Goal: Book appointment/travel/reservation: Book appointment/travel/reservation

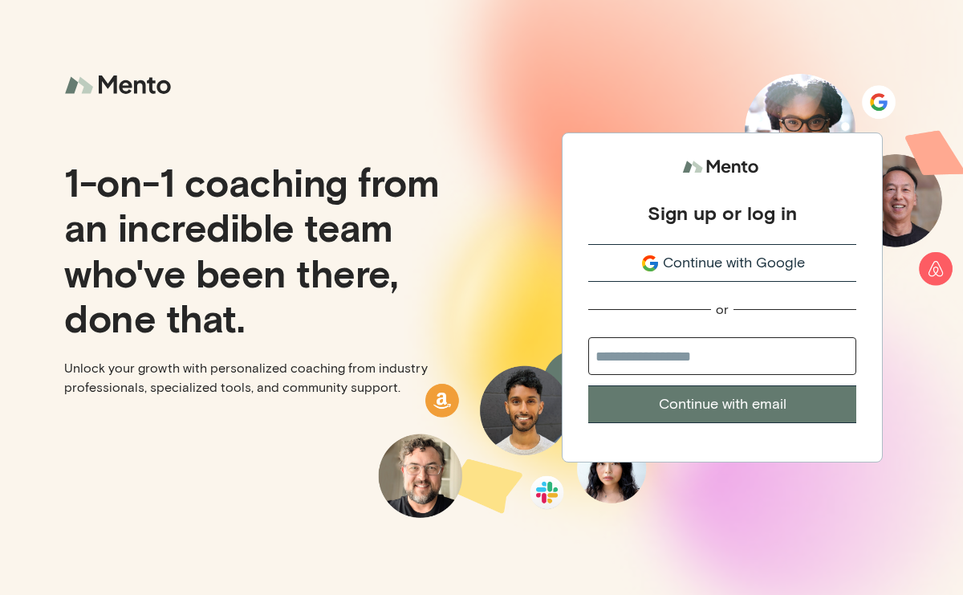
click at [695, 260] on span "Continue with Google" at bounding box center [734, 263] width 142 height 22
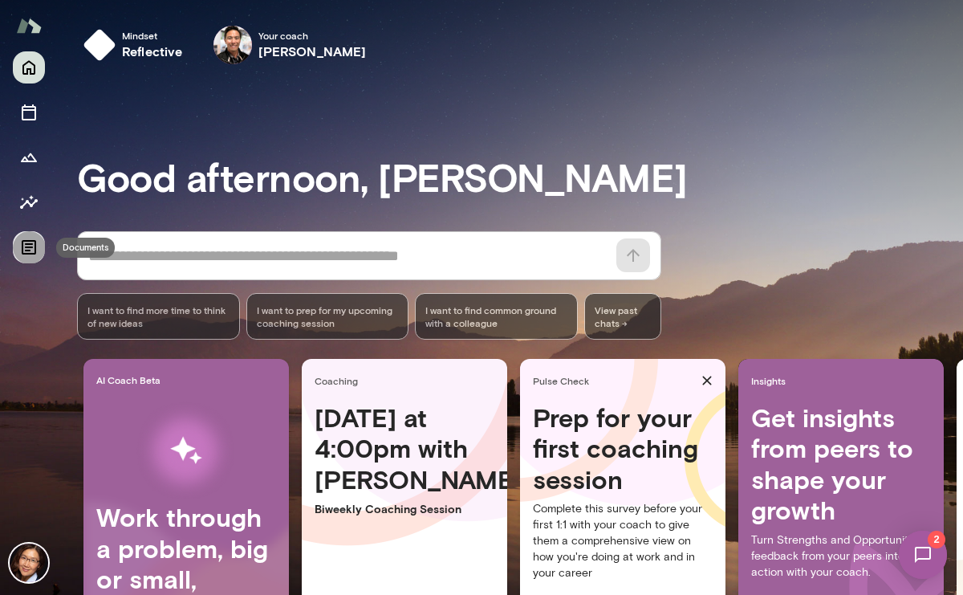
click at [26, 243] on icon "Documents" at bounding box center [29, 247] width 14 height 14
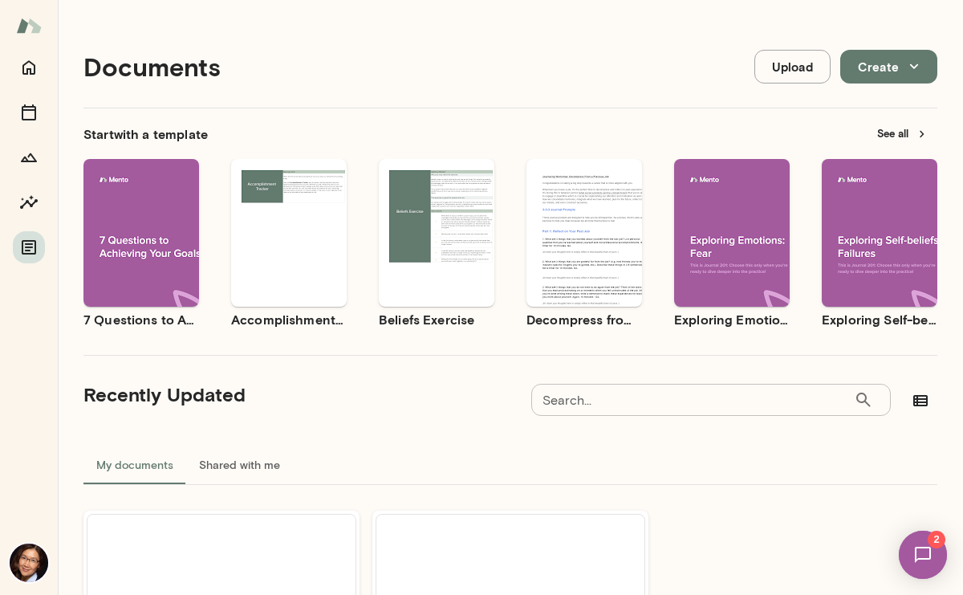
click at [153, 277] on div "Use template Preview" at bounding box center [141, 233] width 116 height 148
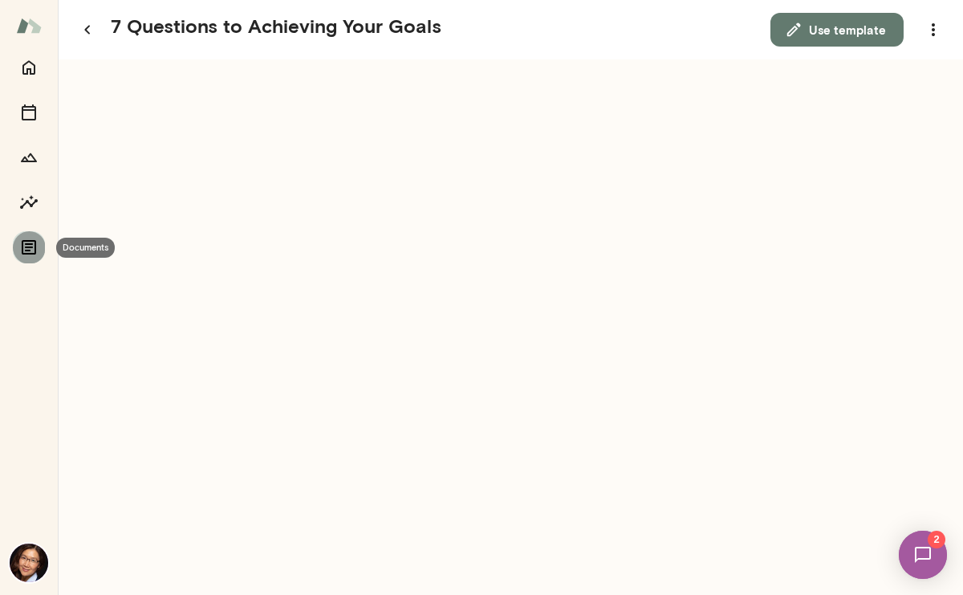
click at [32, 240] on icon "Documents" at bounding box center [29, 247] width 14 height 14
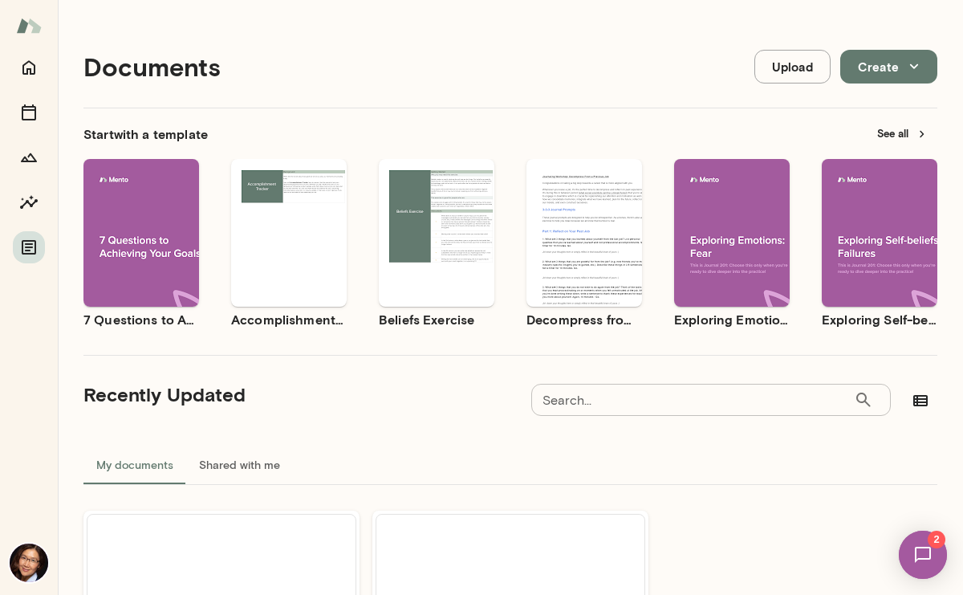
click at [157, 266] on div "Use template Preview" at bounding box center [141, 233] width 116 height 148
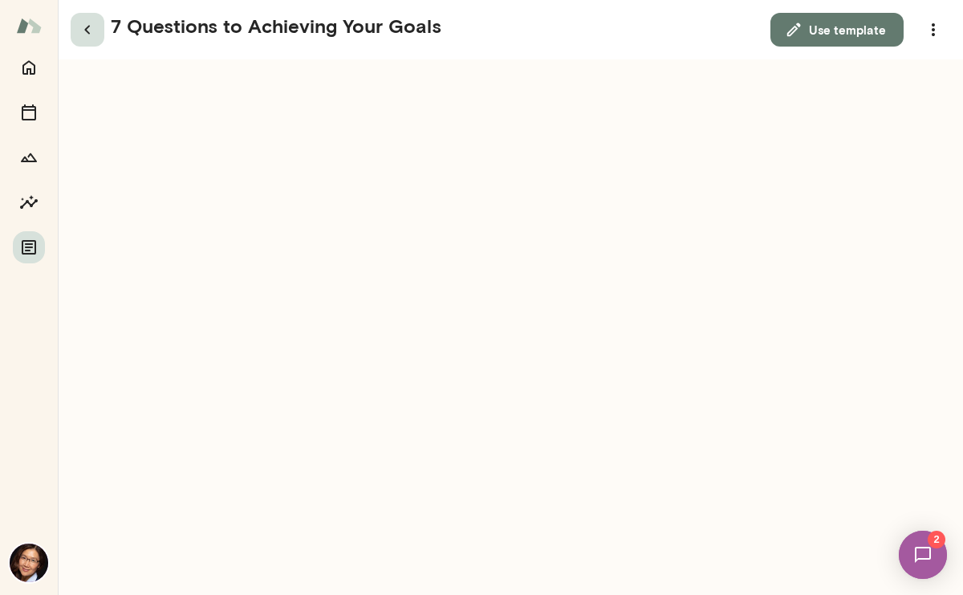
click at [85, 24] on icon "button" at bounding box center [87, 29] width 19 height 19
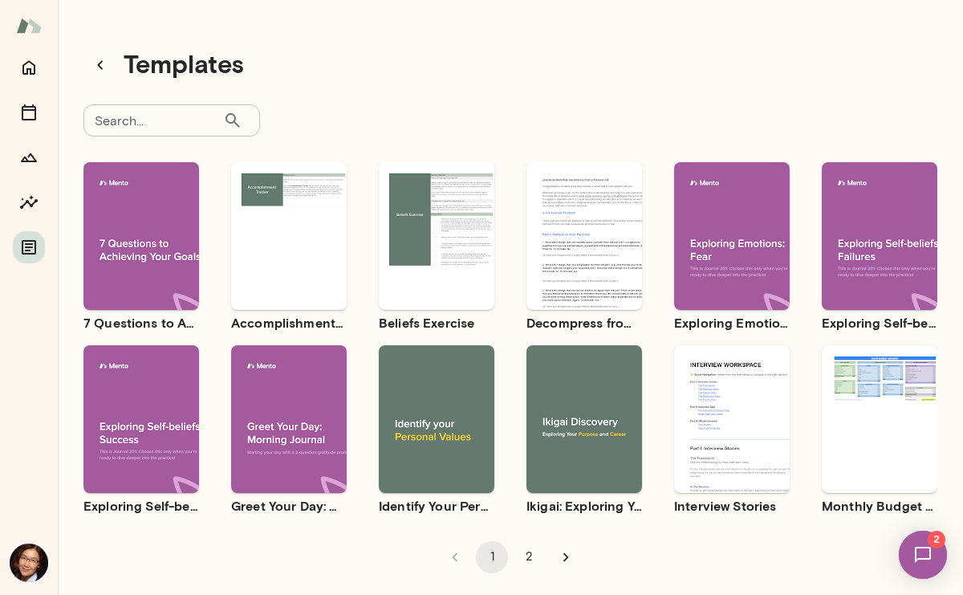
click at [290, 287] on div "Use template Preview" at bounding box center [289, 236] width 116 height 148
click at [132, 441] on button "Preview" at bounding box center [141, 432] width 103 height 21
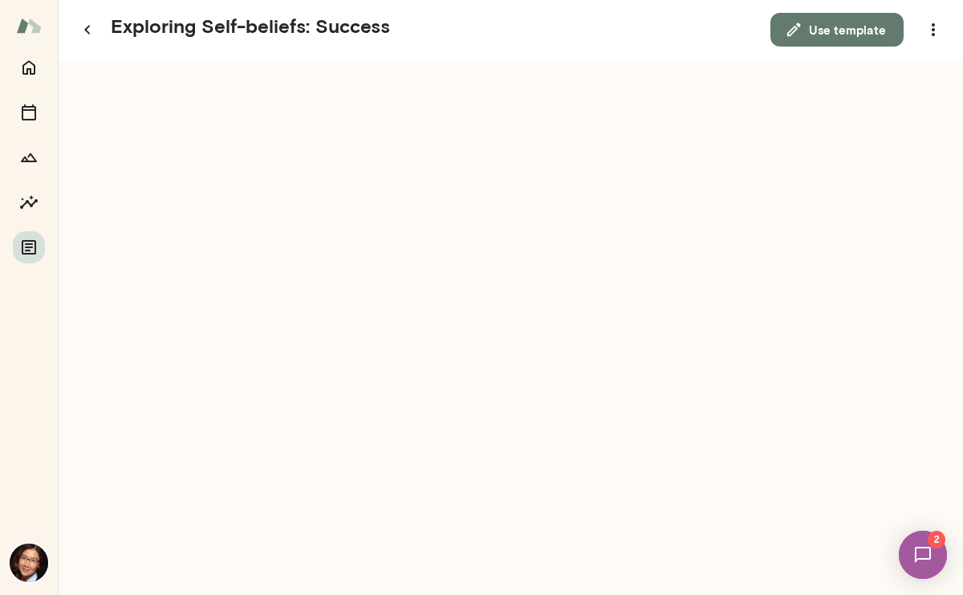
click at [932, 541] on span "2" at bounding box center [937, 539] width 18 height 18
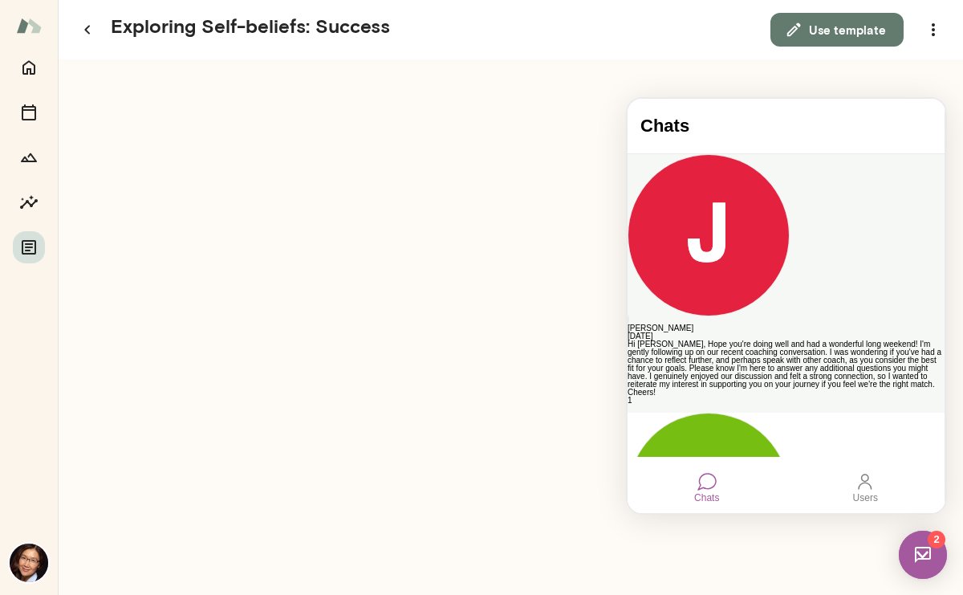
click at [826, 340] on div "Hi [PERSON_NAME], Hope you're doing well and had a wonderful long weekend! I'm …" at bounding box center [785, 368] width 317 height 56
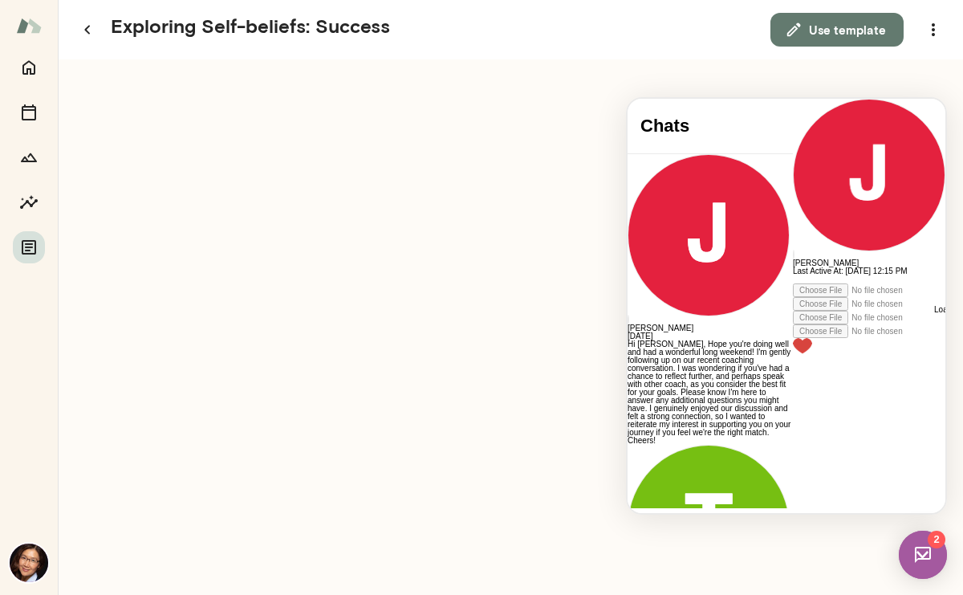
scroll to position [407, 0]
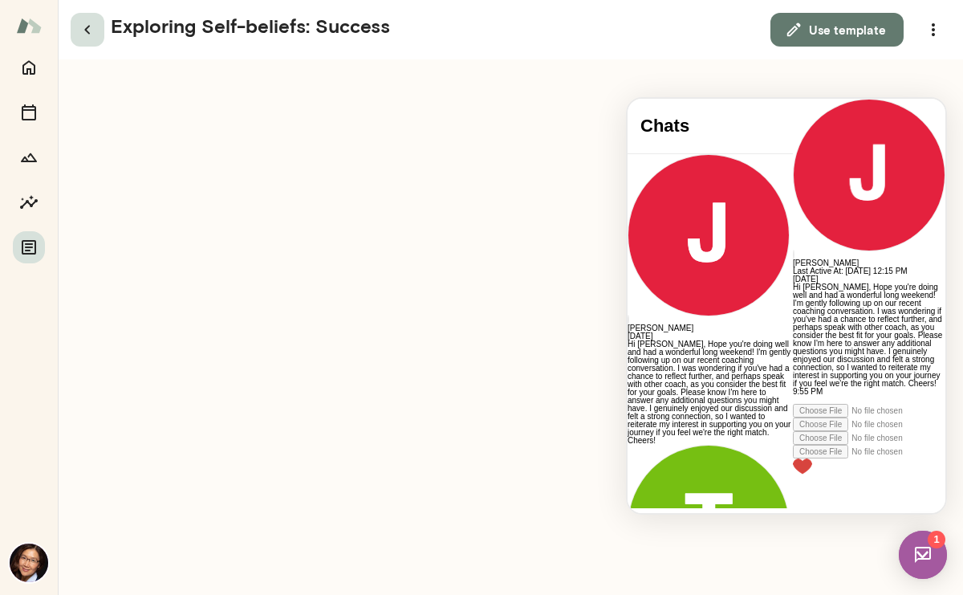
click at [91, 31] on icon "button" at bounding box center [87, 29] width 19 height 19
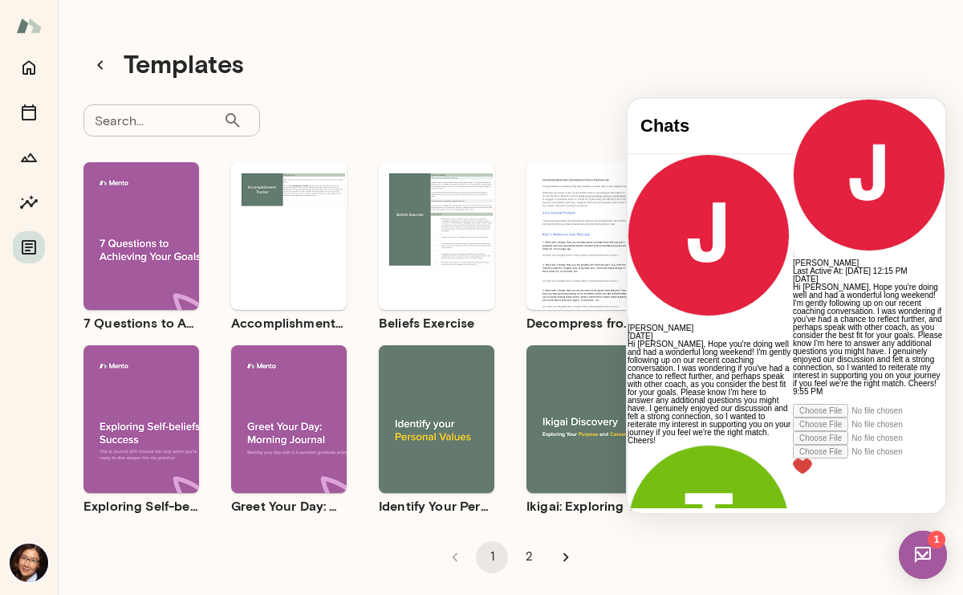
click at [672, 63] on div "Templates" at bounding box center [510, 65] width 854 height 34
drag, startPoint x: 946, startPoint y: 363, endPoint x: 946, endPoint y: 196, distance: 166.9
click at [946, 196] on div at bounding box center [786, 305] width 321 height 417
click at [920, 553] on img at bounding box center [923, 554] width 48 height 48
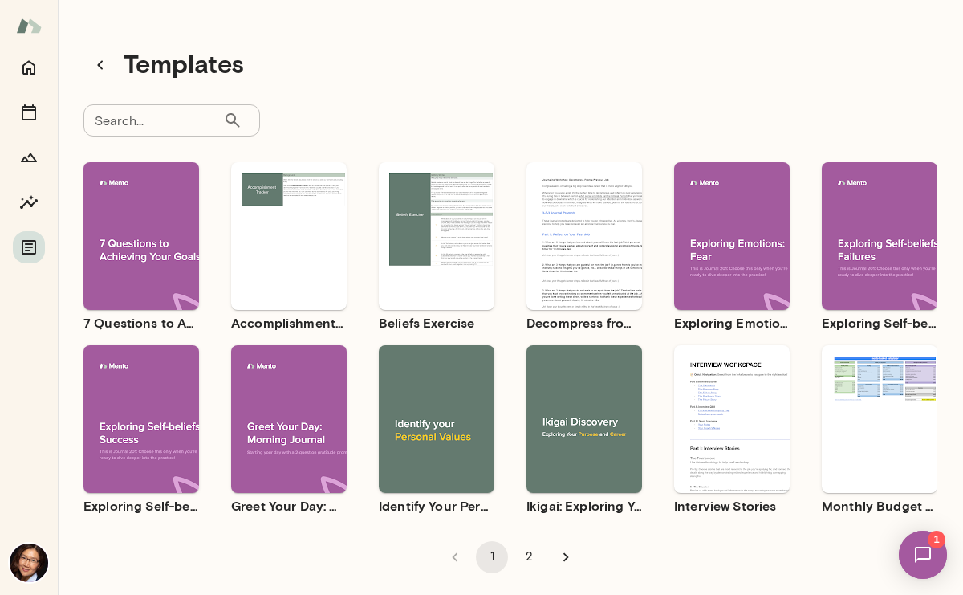
click at [406, 412] on icon "button" at bounding box center [403, 405] width 14 height 14
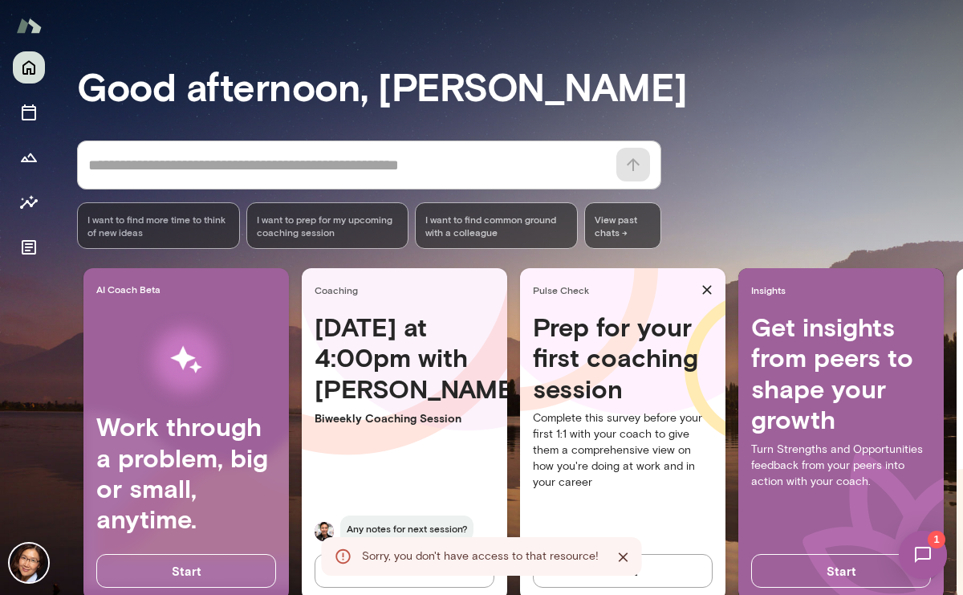
scroll to position [128, 0]
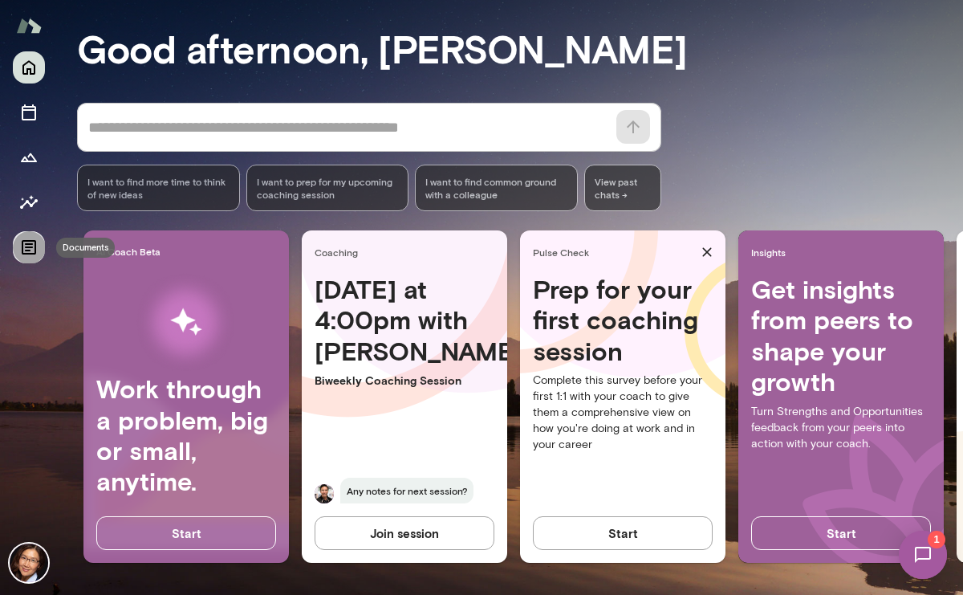
click at [30, 238] on icon "Documents" at bounding box center [28, 247] width 19 height 19
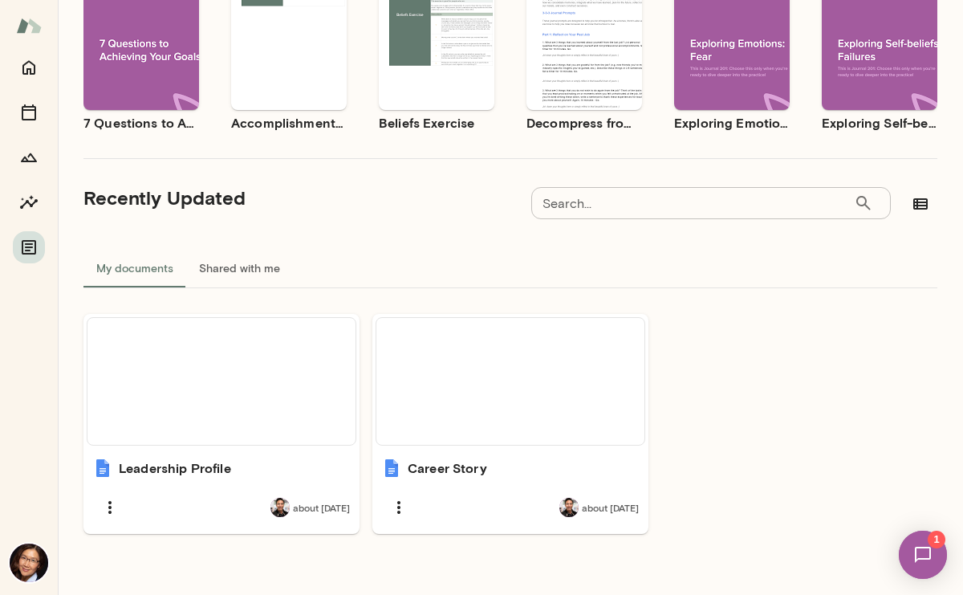
scroll to position [213, 0]
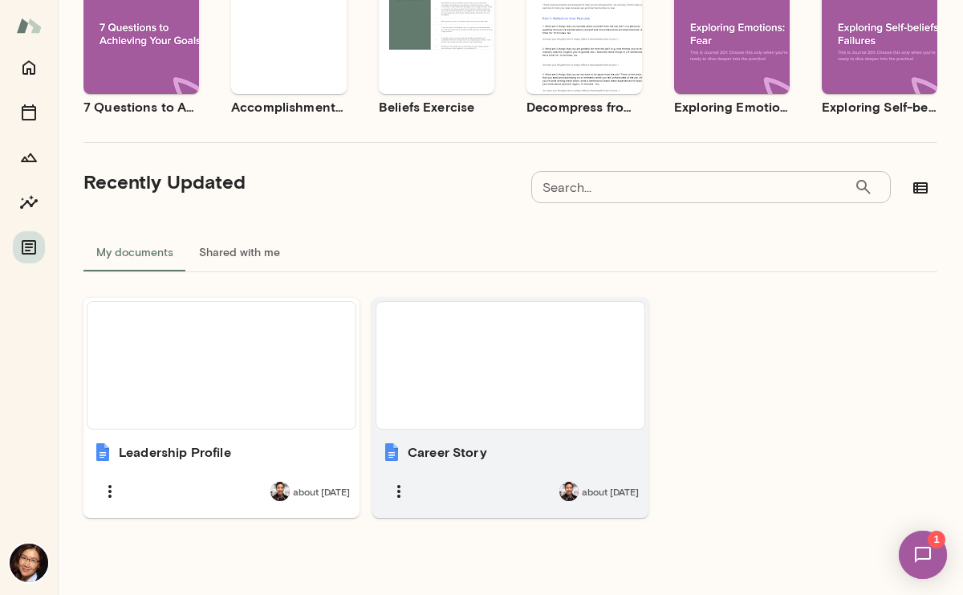
click at [431, 449] on h6 "Career Story" at bounding box center [447, 451] width 79 height 19
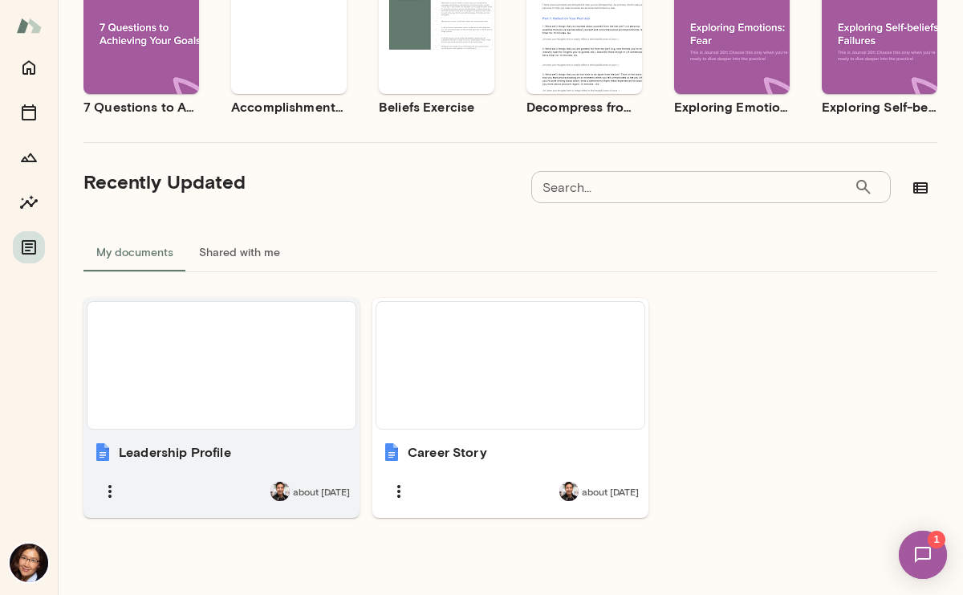
click at [149, 454] on h6 "Leadership Profile" at bounding box center [175, 451] width 112 height 19
click at [140, 488] on div "about [DATE]" at bounding box center [221, 491] width 257 height 34
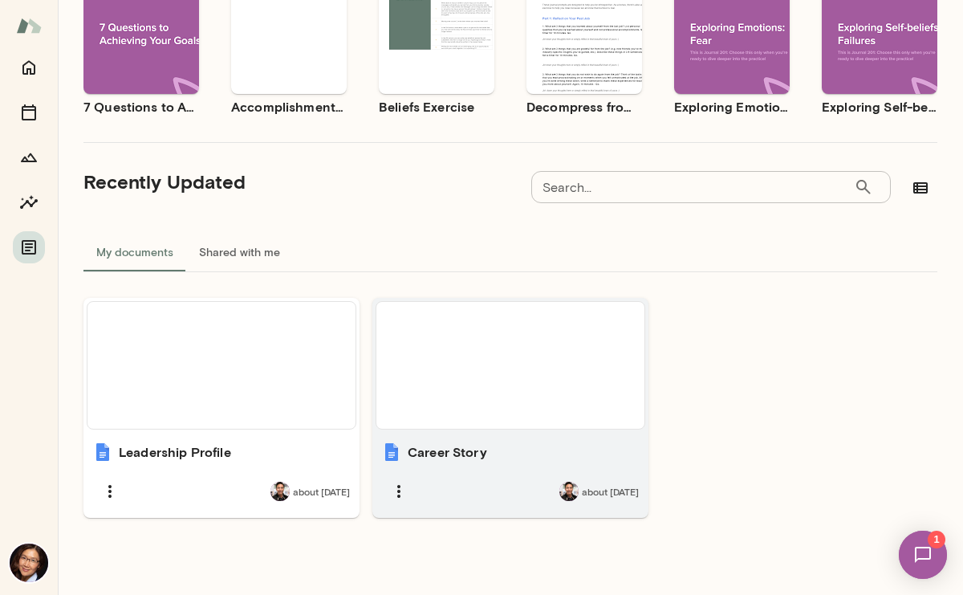
click at [457, 385] on div at bounding box center [510, 365] width 255 height 114
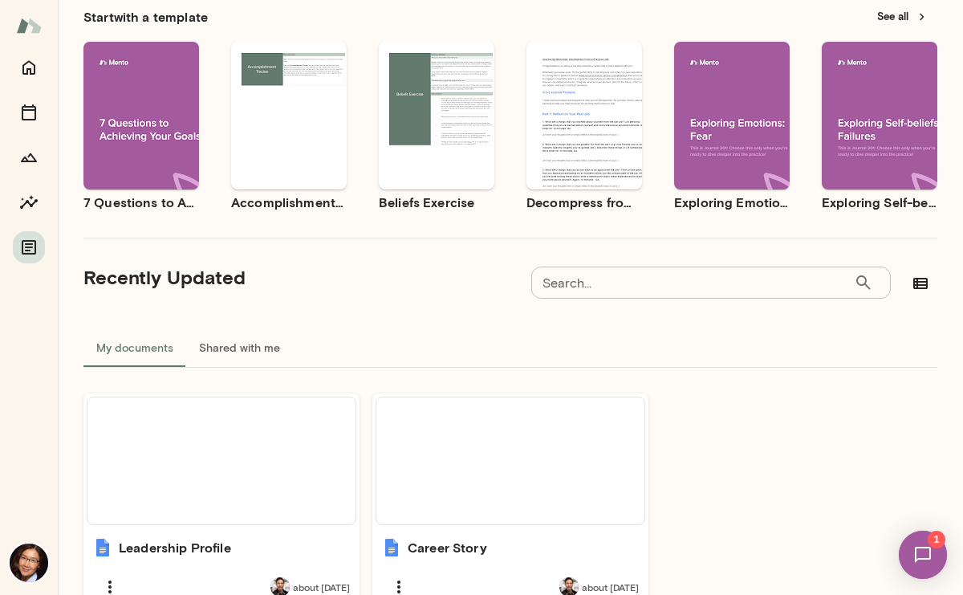
scroll to position [0, 0]
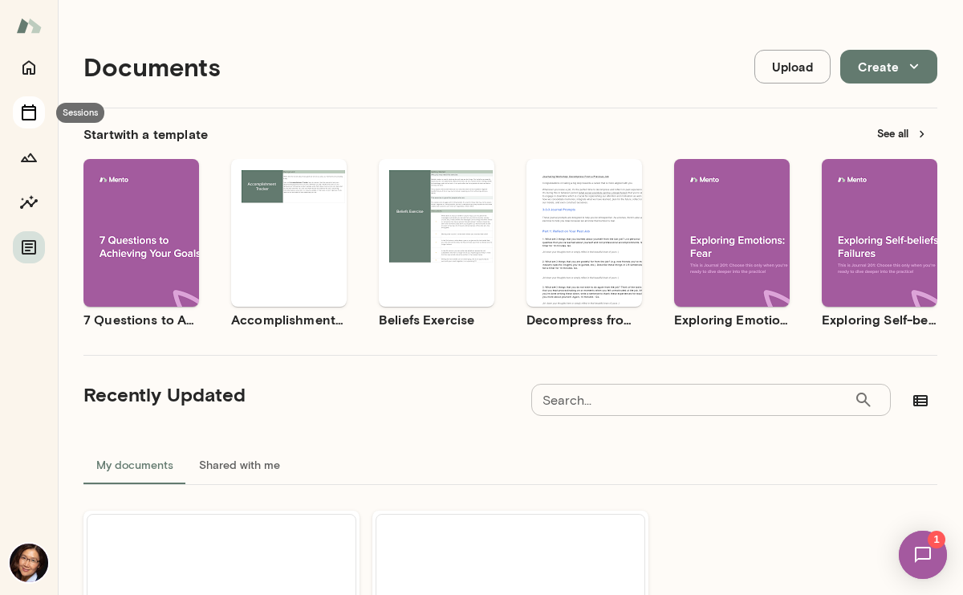
click at [30, 101] on button "Sessions" at bounding box center [29, 112] width 32 height 32
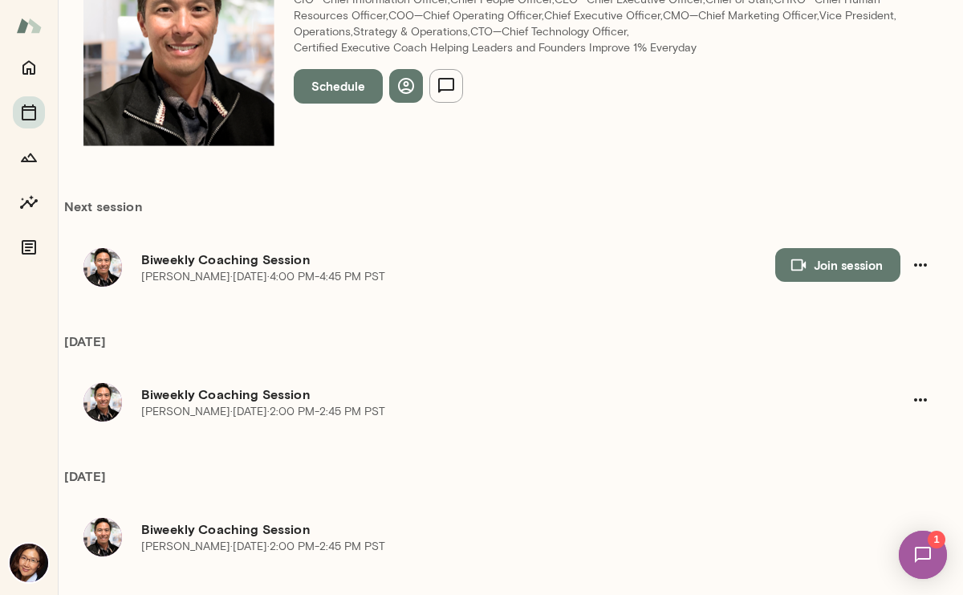
scroll to position [286, 0]
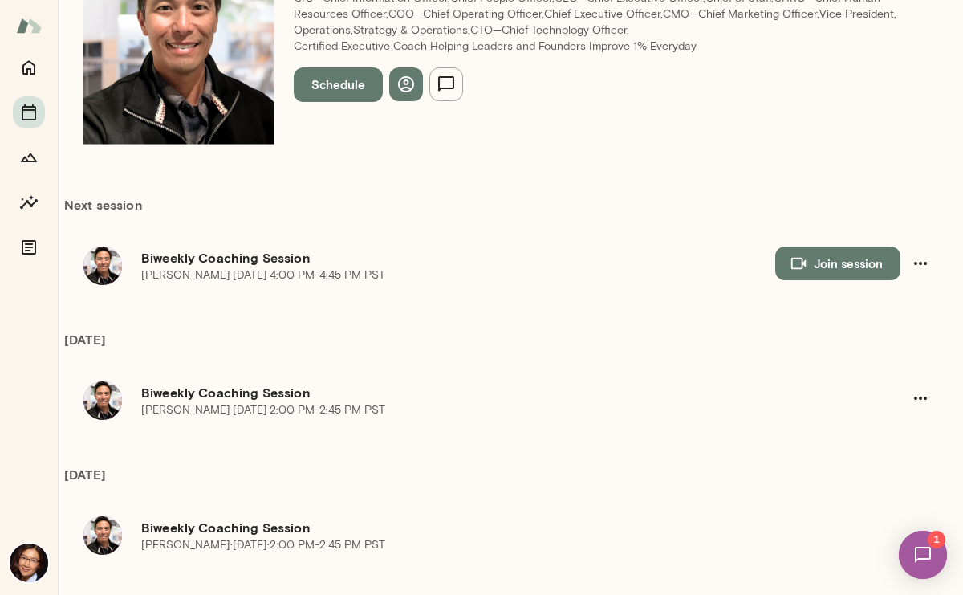
click at [863, 246] on button "Join session" at bounding box center [837, 263] width 125 height 34
